Goal: Information Seeking & Learning: Understand process/instructions

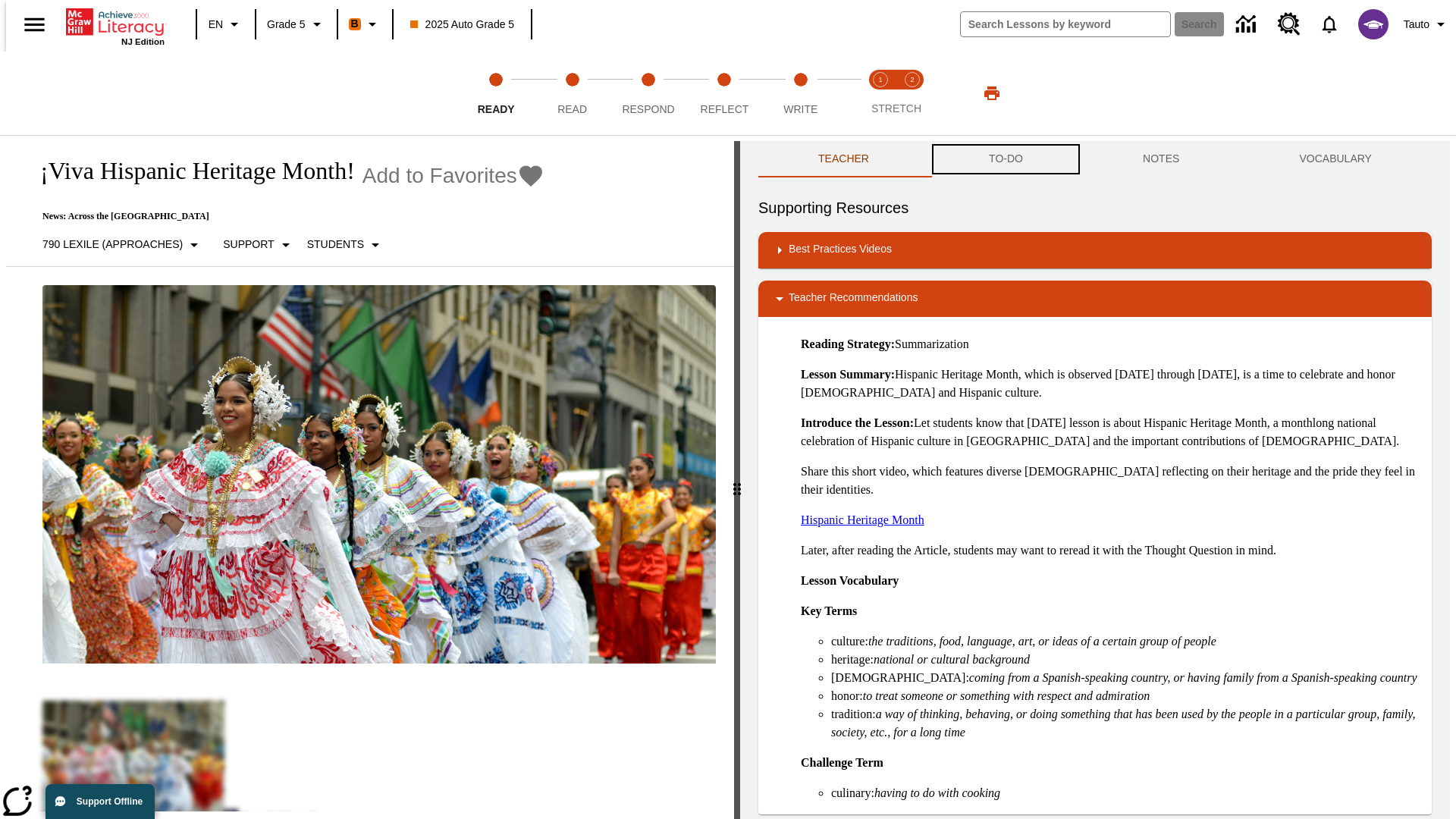
click at [1005, 159] on button "TO-DO" at bounding box center [1005, 159] width 154 height 36
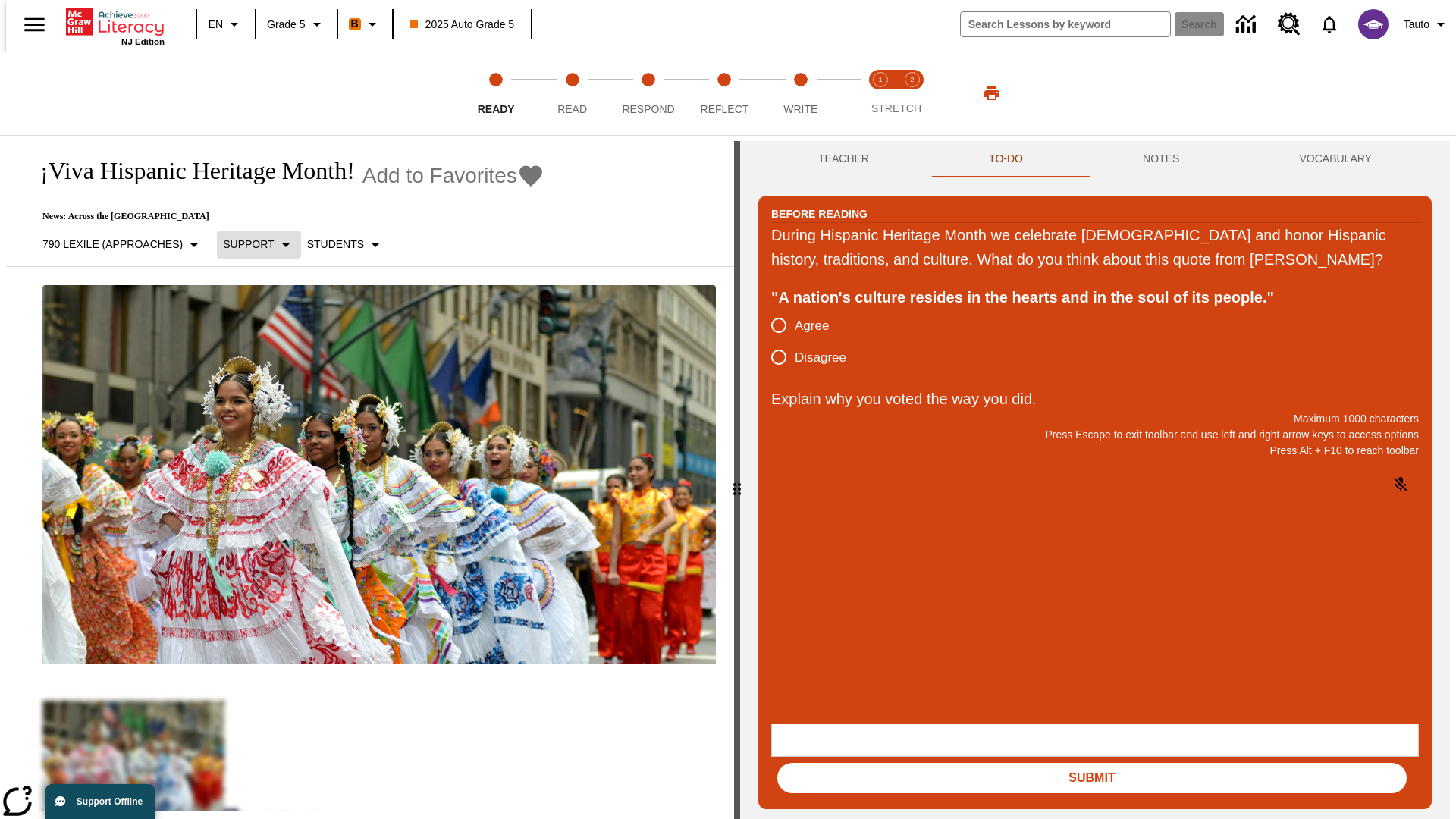
click at [251, 244] on p "Support" at bounding box center [249, 244] width 51 height 15
click at [268, 333] on p "Support" at bounding box center [268, 333] width 89 height 15
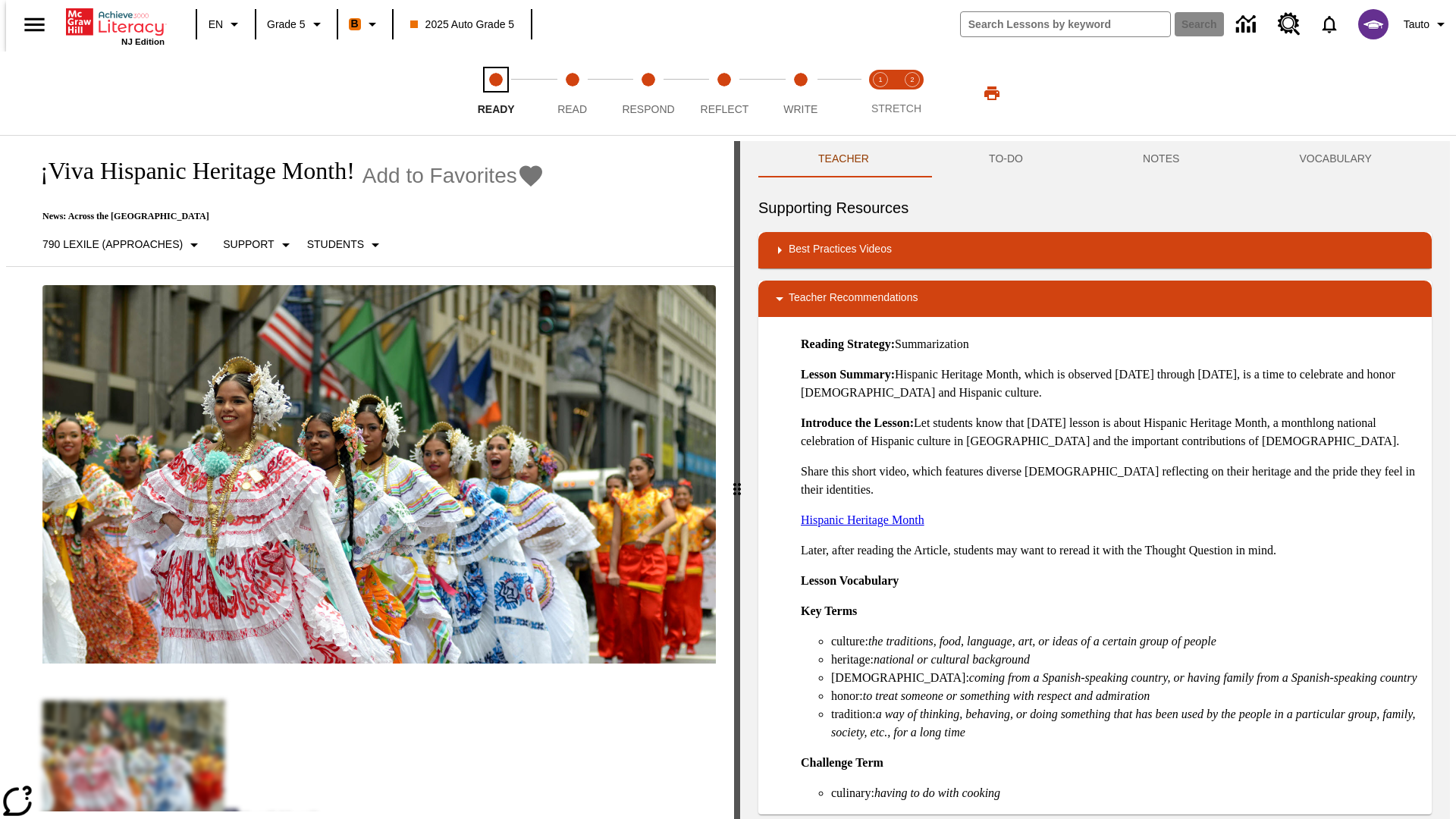
click at [496, 93] on span "Ready" at bounding box center [496, 103] width 37 height 27
click at [1005, 159] on button "TO-DO" at bounding box center [1005, 159] width 154 height 36
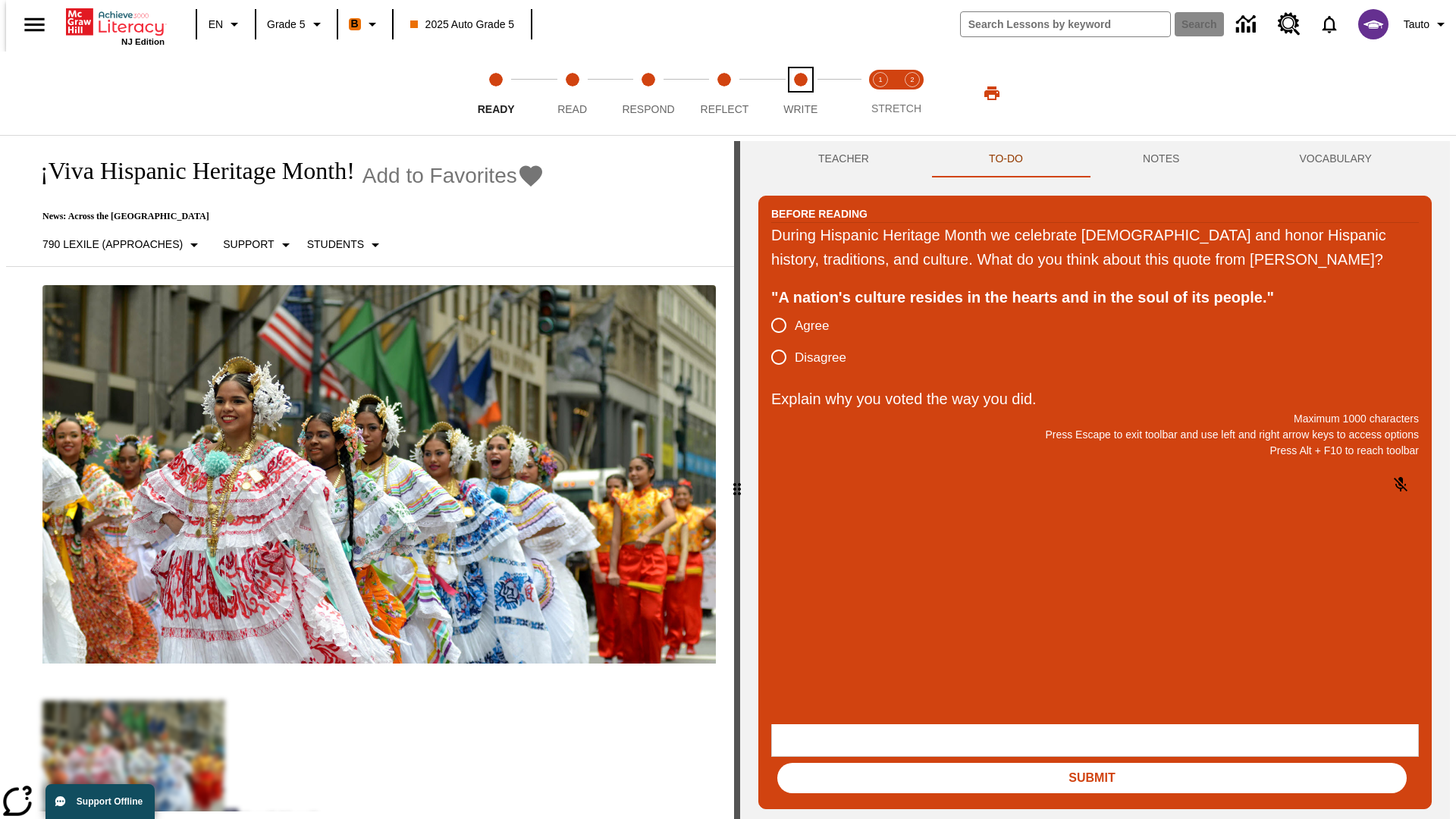
click at [800, 93] on span "Write" at bounding box center [799, 103] width 34 height 27
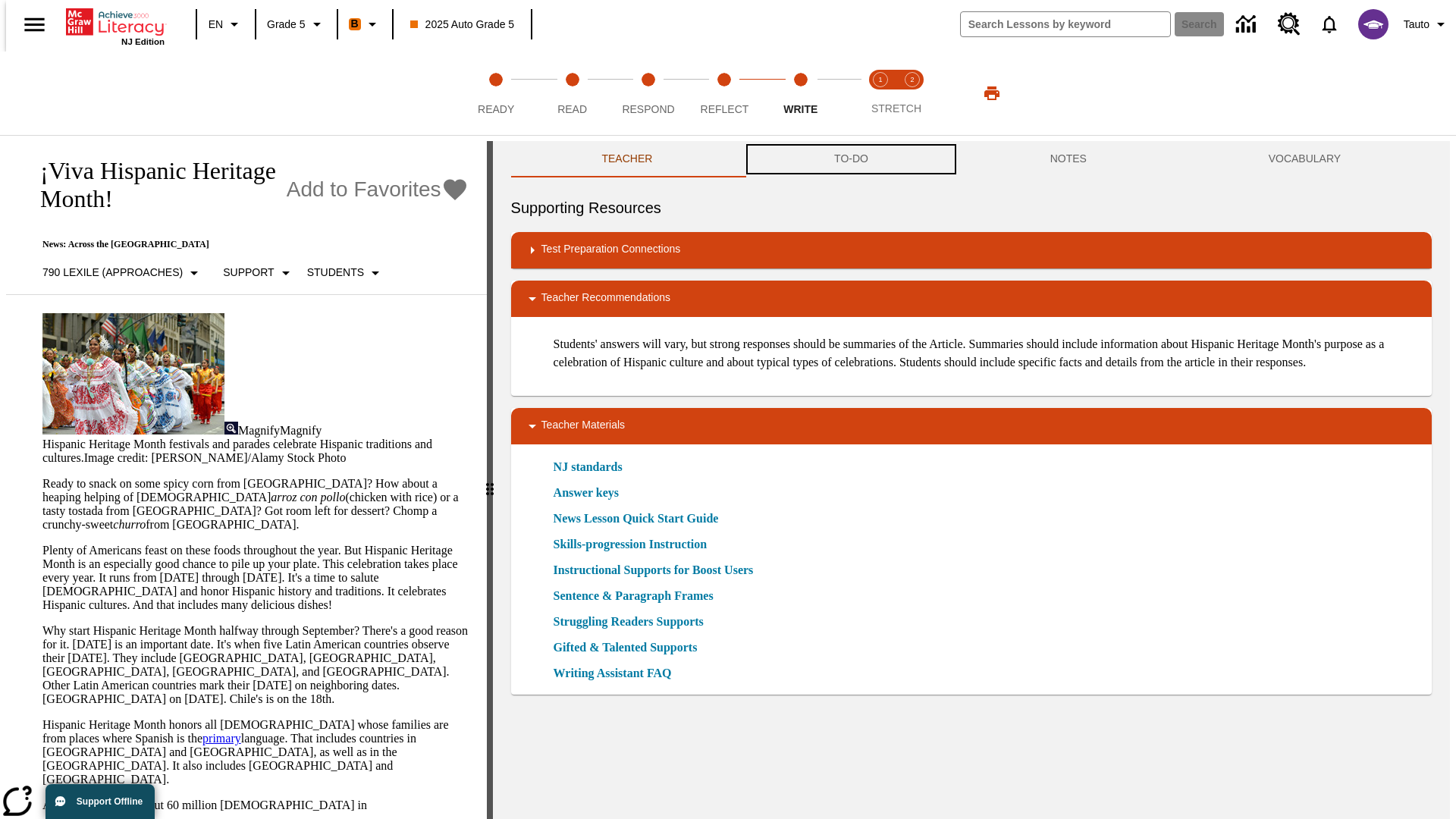
scroll to position [1, 0]
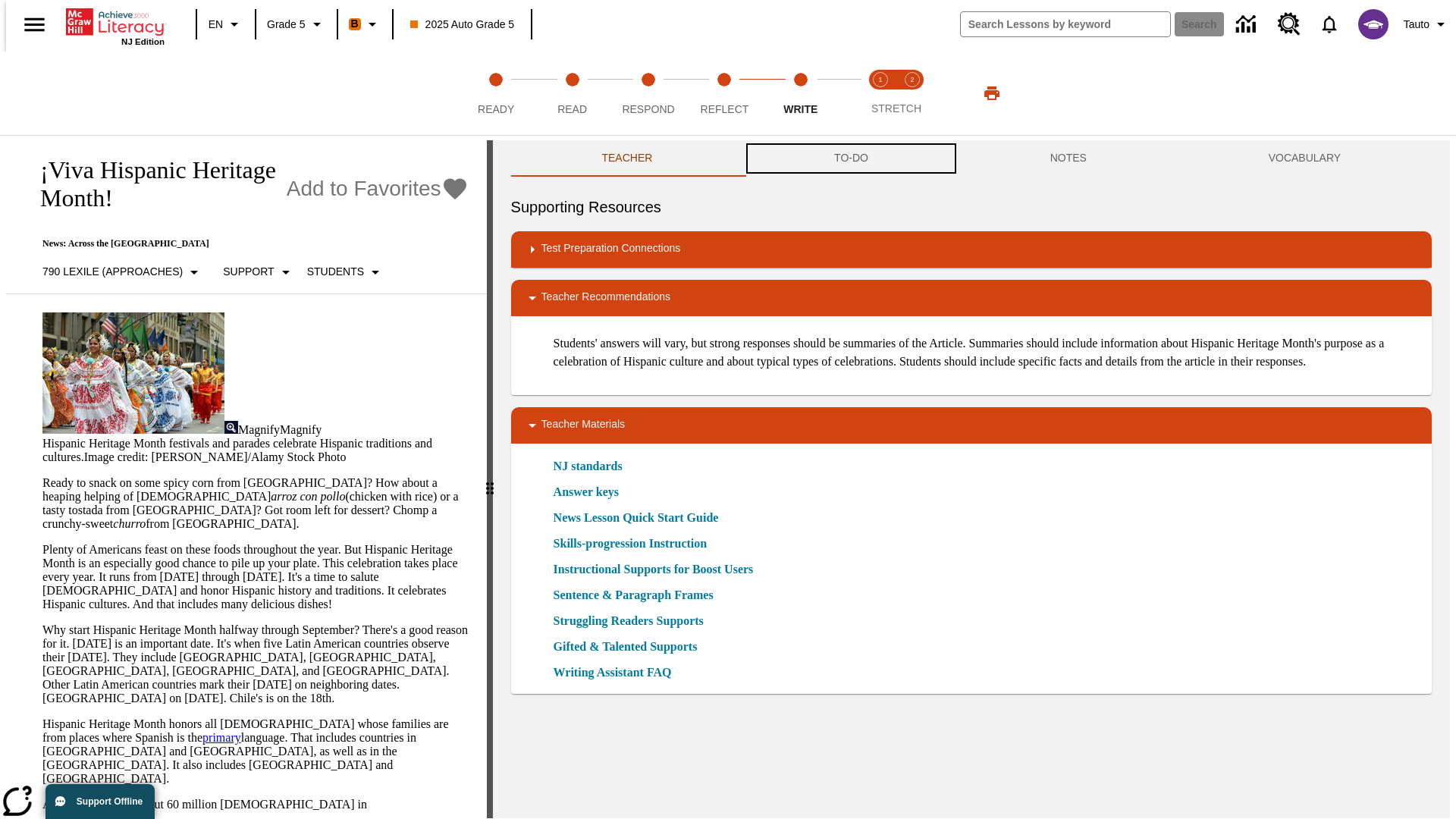
click at [850, 159] on button "TO-DO" at bounding box center [850, 159] width 216 height 36
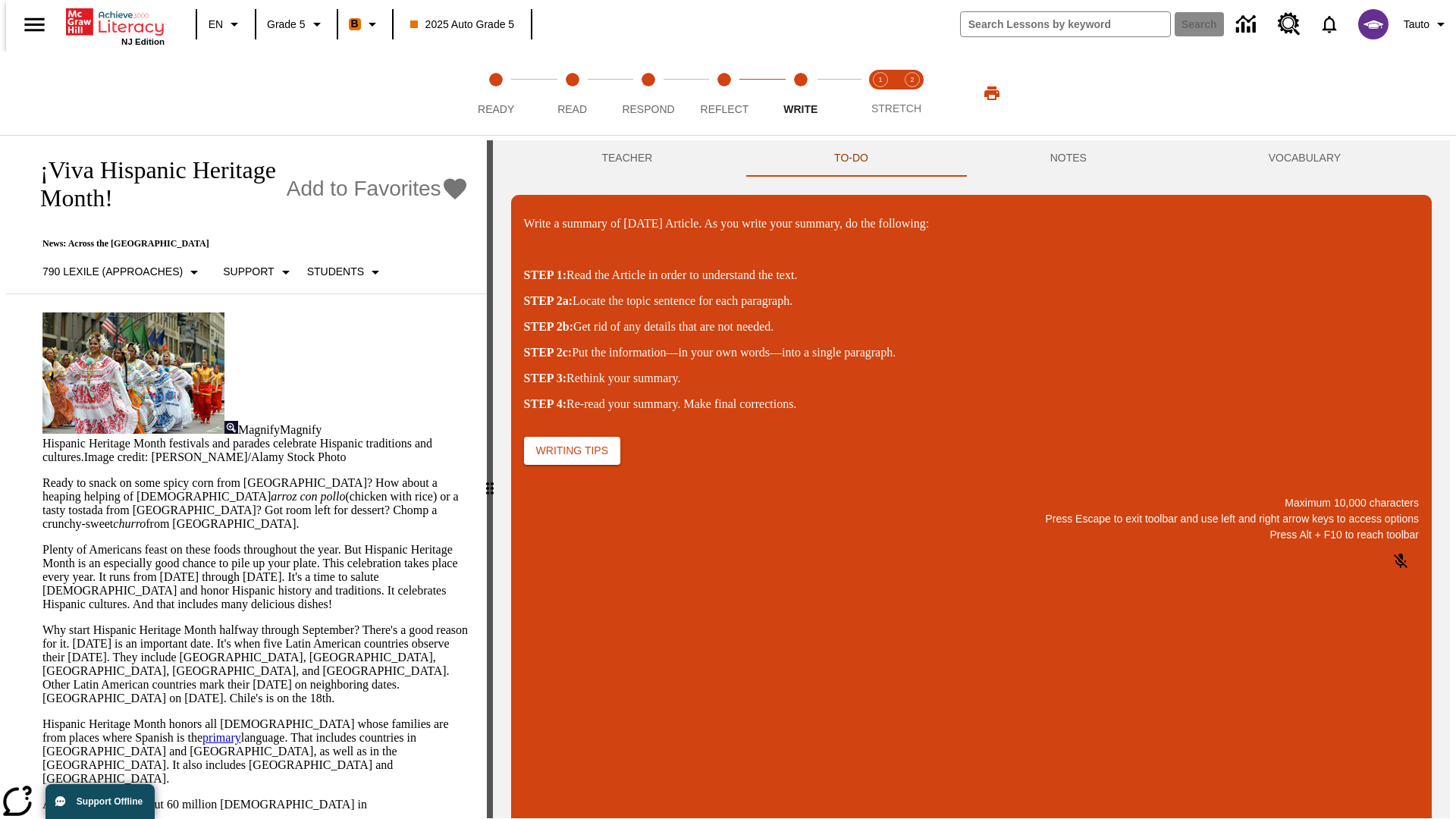
scroll to position [0, 0]
